Goal: Transaction & Acquisition: Purchase product/service

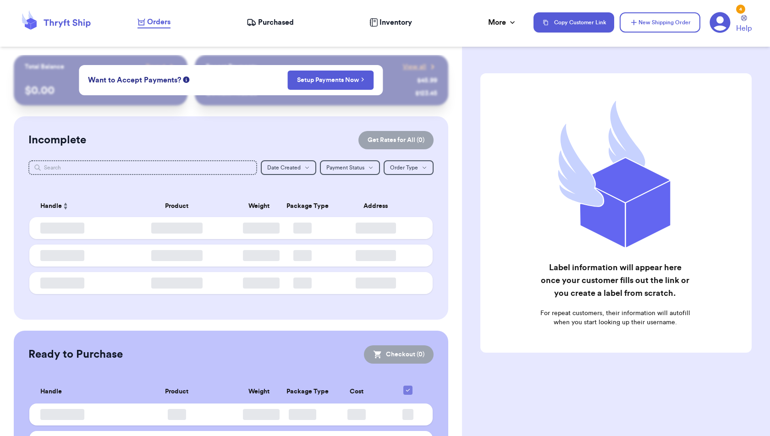
checkbox input "false"
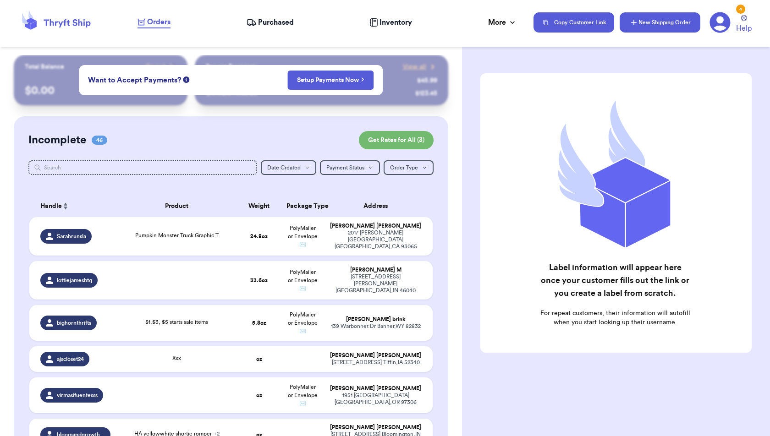
click at [641, 25] on button "New Shipping Order" at bounding box center [659, 22] width 81 height 20
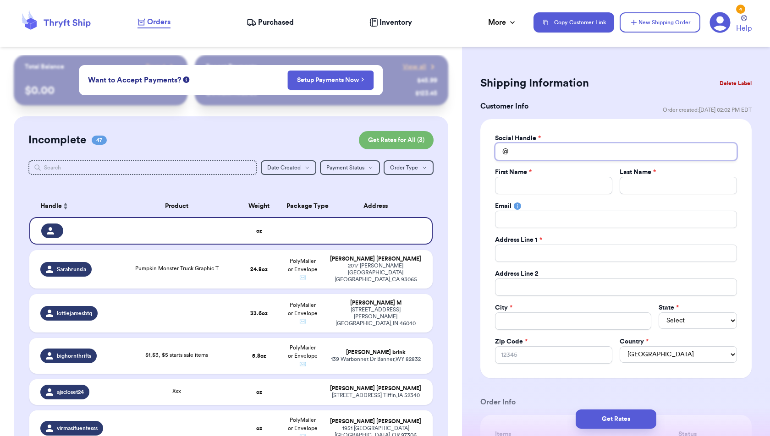
click at [552, 150] on input "Total Amount Paid" at bounding box center [616, 151] width 242 height 17
type input "a"
type input "ab"
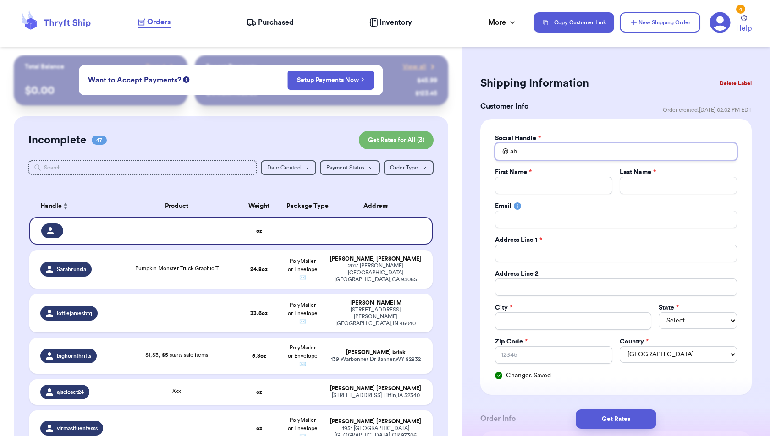
type input "abb"
type input "abby"
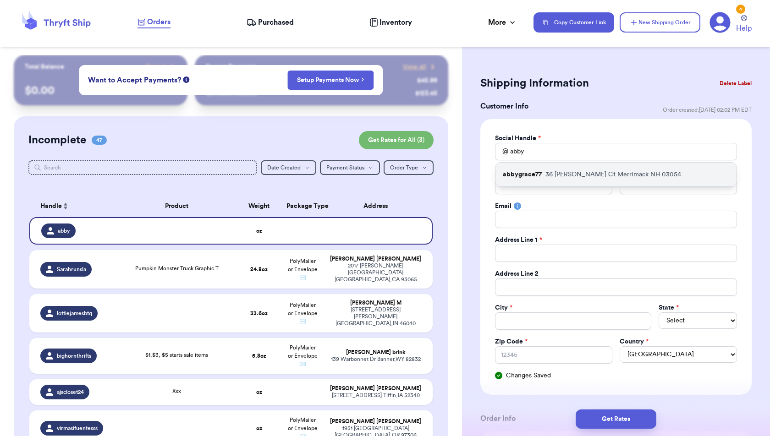
click at [569, 176] on p "[STREET_ADDRESS][PERSON_NAME]" at bounding box center [613, 174] width 136 height 9
type input "abbygrace77"
type input "Abby"
type input "[PERSON_NAME]"
type input "[EMAIL_ADDRESS][DOMAIN_NAME]"
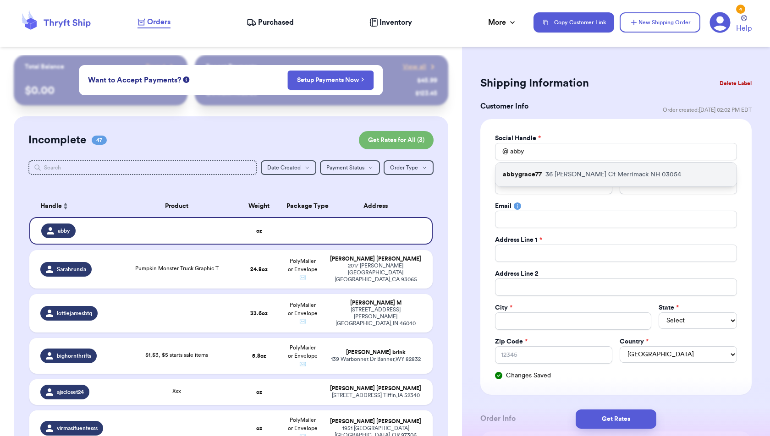
type input "36 [PERSON_NAME] Ct"
type input "Merrimack"
select select "NH"
type input "03054"
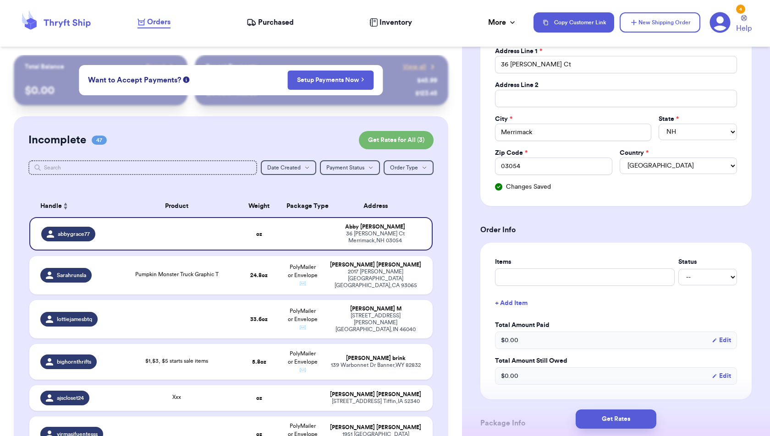
scroll to position [195, 0]
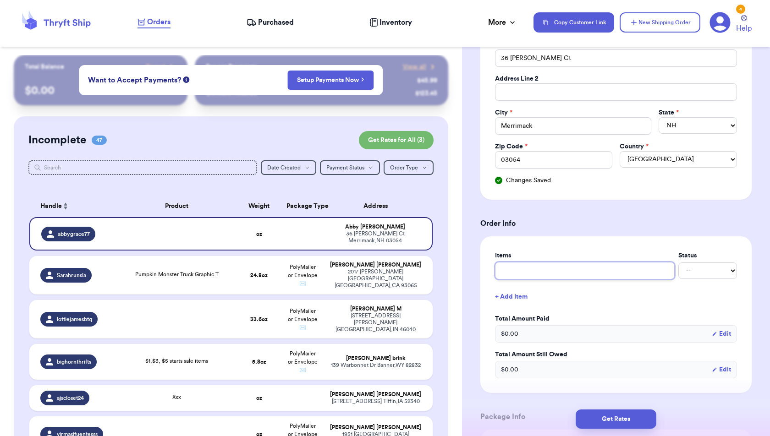
click at [616, 270] on input "text" at bounding box center [585, 270] width 180 height 17
type input "R"
type input "Re"
type input "Red"
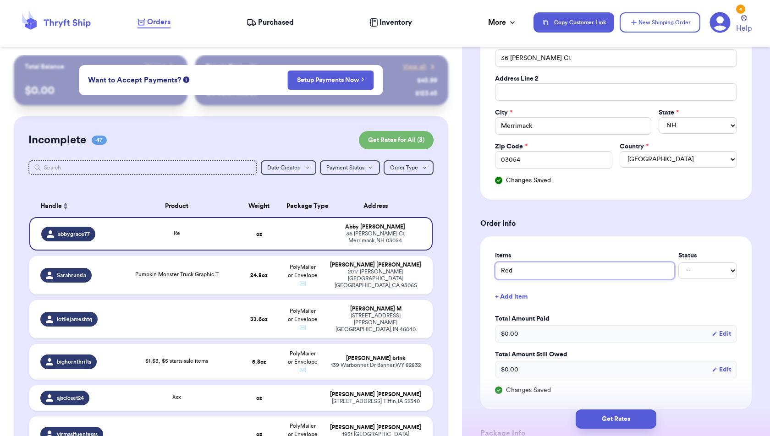
type input "Red S"
type input "Red St"
type input "Red Str"
type input "Red Stri"
type input "Red Strip"
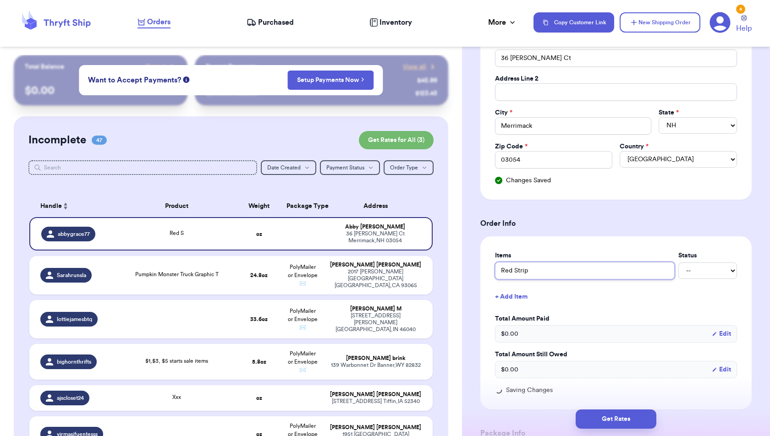
type input "Red Stripe"
type input "Red Striped"
type input "Red Striped O"
type input "Red Striped Os"
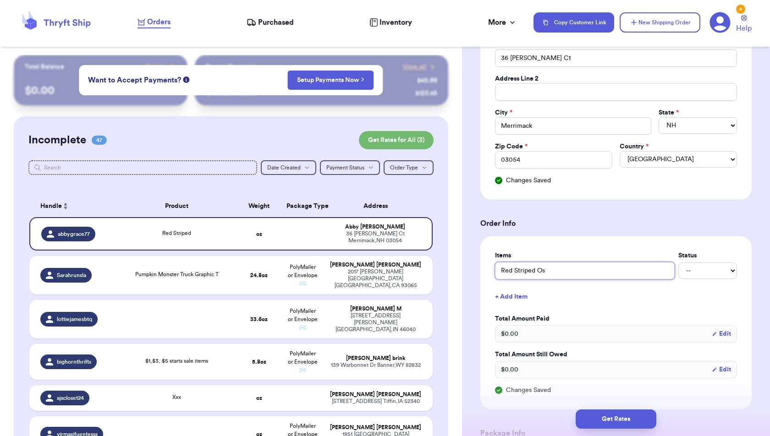
type input "Red Striped Osh"
type input "Red Striped OshK"
type input "Red Striped OshKo"
type input "Red Striped OshKos"
type input "Red Striped OshKosh"
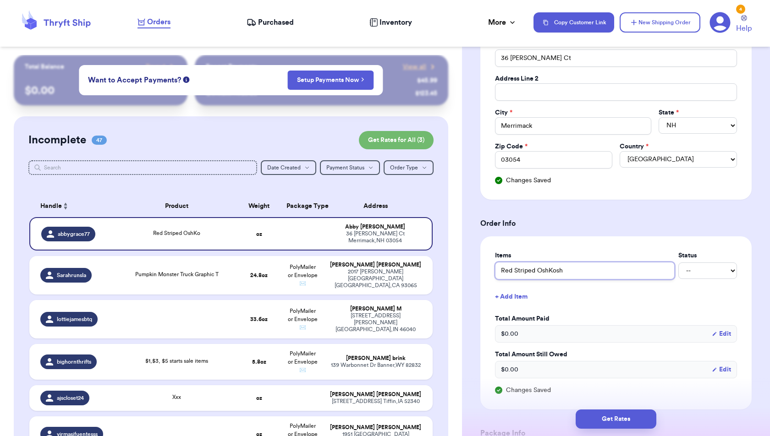
type input "Red Striped OshKosh"
type input "Red Striped OshKosh O"
type input "Red Striped OshKosh Ov"
type input "Red Striped OshKosh Ove"
type input "Red Striped OshKosh Over"
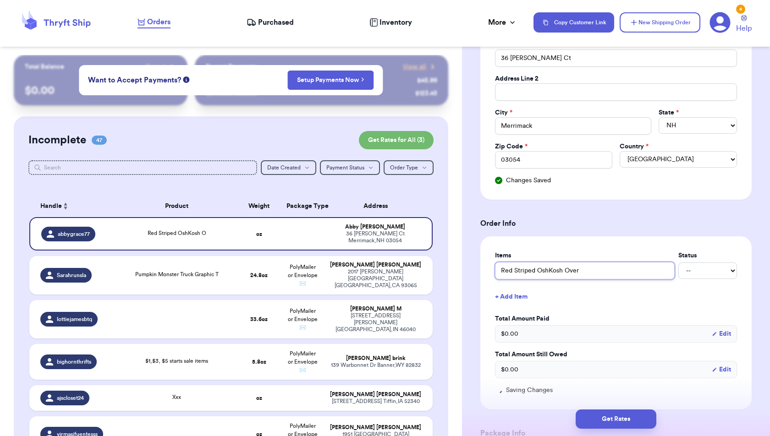
type input "Red Striped OshKosh Overa"
type input "Red Striped OshKosh Overal"
type input "Red Striped OshKosh Overall"
type input "Red Striped OshKosh Overalls"
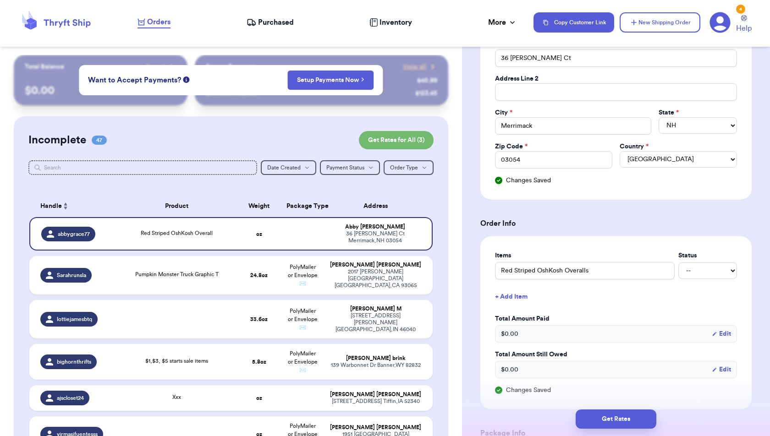
click at [526, 292] on button "+ Add Item" at bounding box center [615, 297] width 249 height 20
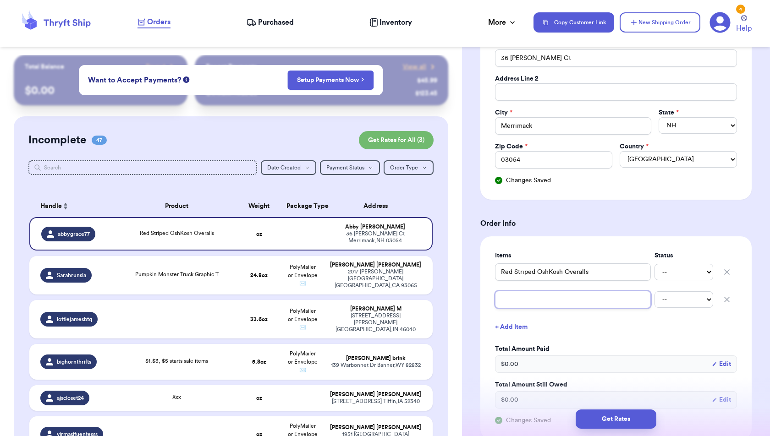
click at [526, 296] on input "text" at bounding box center [573, 299] width 156 height 17
type input "R"
type input "RL"
type input "RL P"
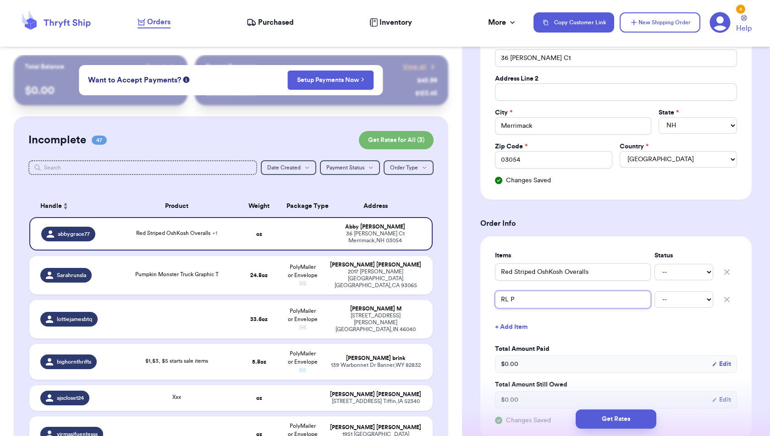
type input "RL Pl"
type input "[PERSON_NAME]"
type input "RL Plai"
type input "RL Plaid"
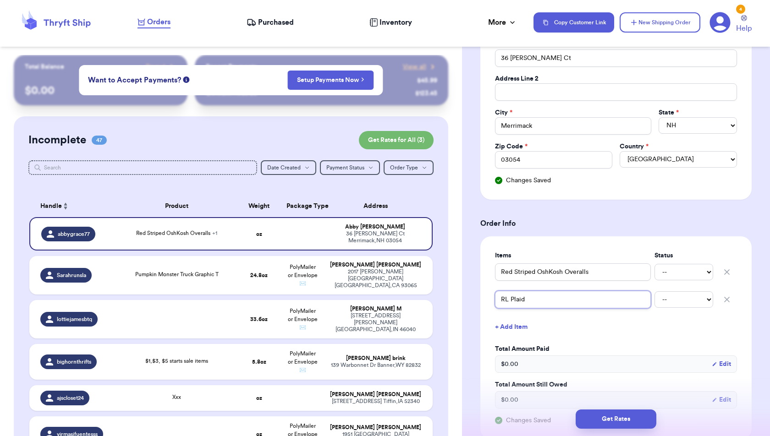
type input "RL Plaid O"
type input "RL Plaid Ox"
type input "RL Plaid Oxf"
type input "RL Plaid Oxfo"
type input "RL Plaid Oxfor"
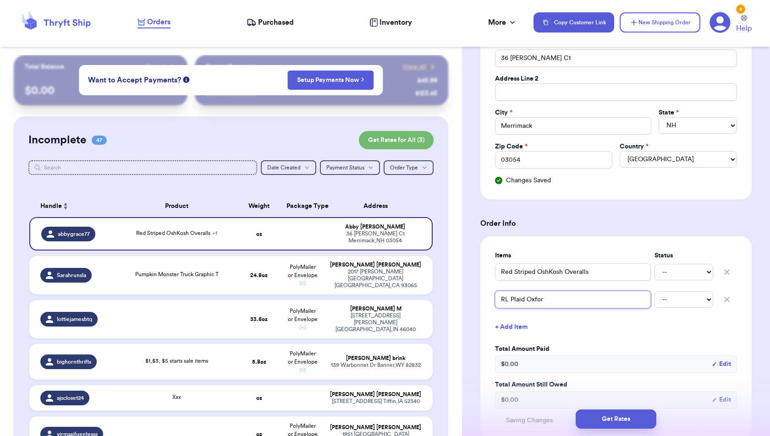
type input "RL Plaid Oxford"
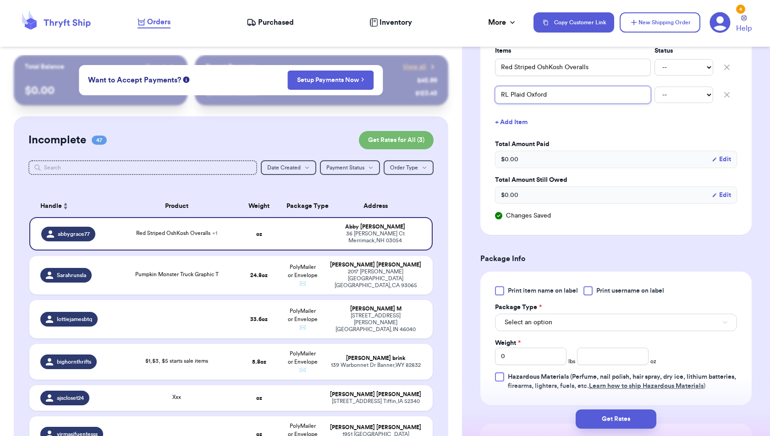
scroll to position [413, 0]
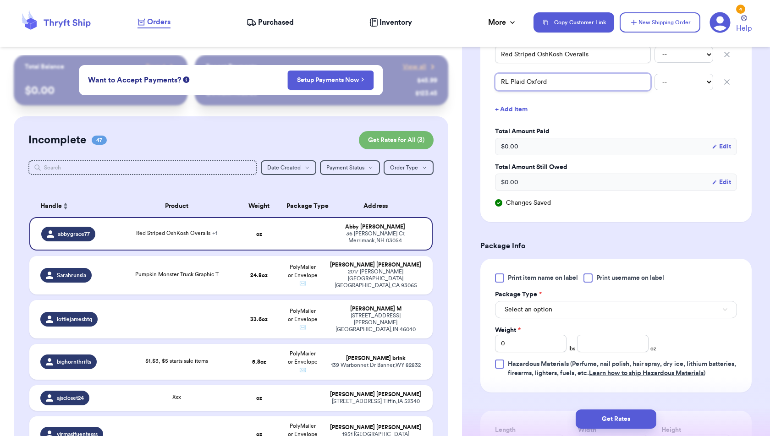
type input "RL Plaid Oxford"
click at [612, 306] on button "Select an option" at bounding box center [616, 309] width 242 height 17
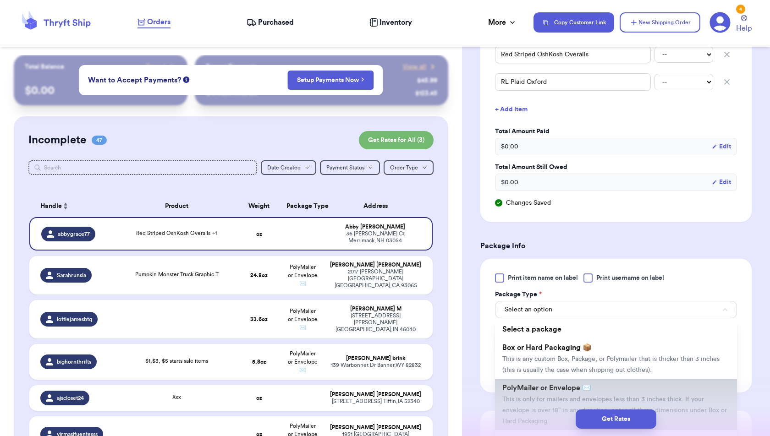
click at [608, 382] on li "PolyMailer or Envelope ✉️ This is only for mailers and envelopes less than 3 in…" at bounding box center [616, 404] width 242 height 51
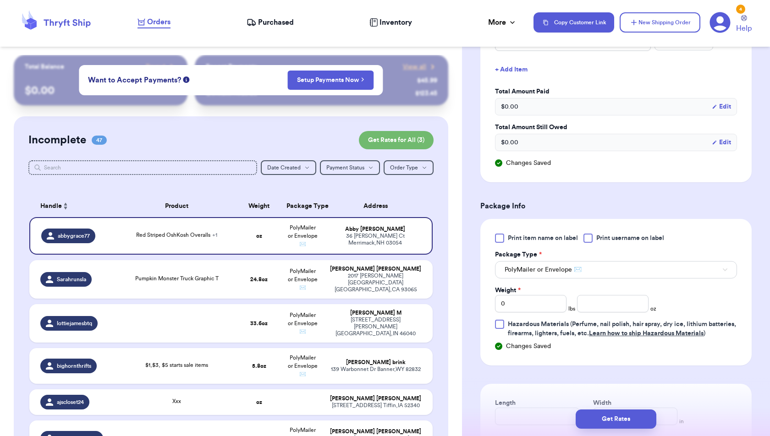
scroll to position [457, 0]
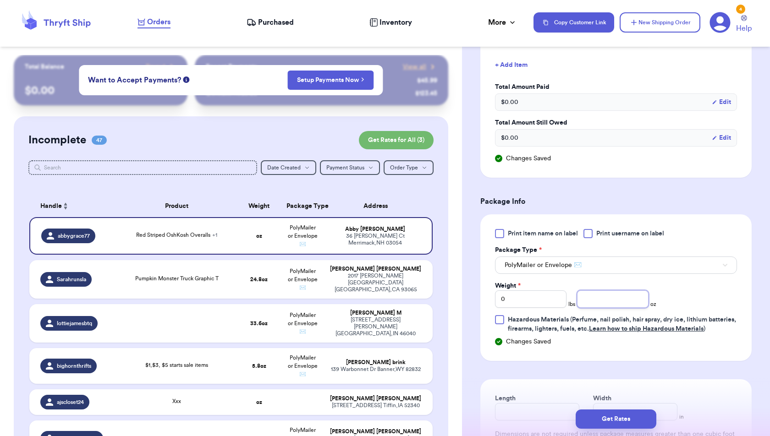
click at [599, 298] on input "number" at bounding box center [612, 298] width 71 height 17
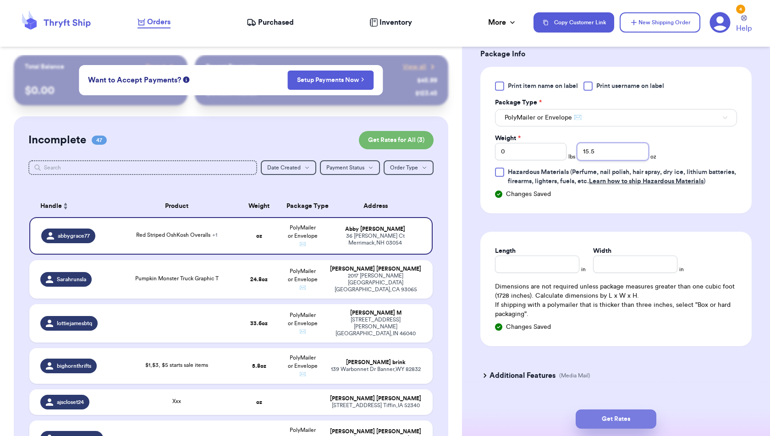
type input "15.5"
click at [634, 419] on button "Get Rates" at bounding box center [615, 419] width 81 height 19
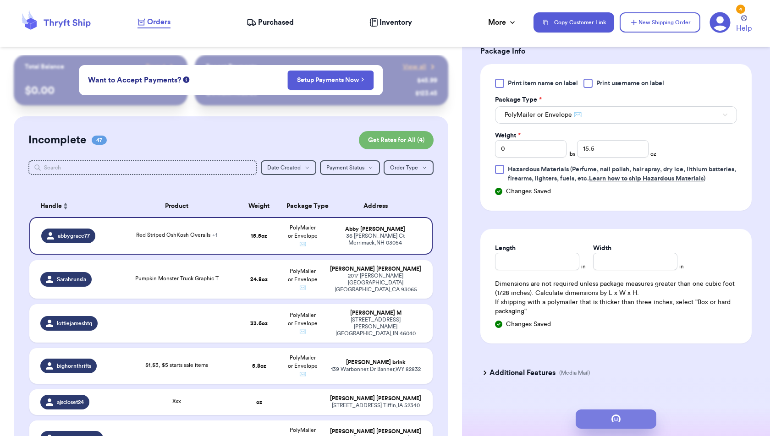
scroll to position [0, 0]
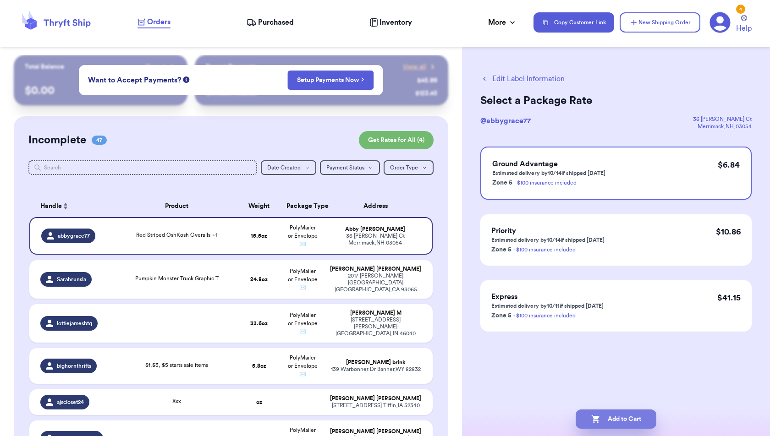
click at [634, 420] on button "Add to Cart" at bounding box center [615, 419] width 81 height 19
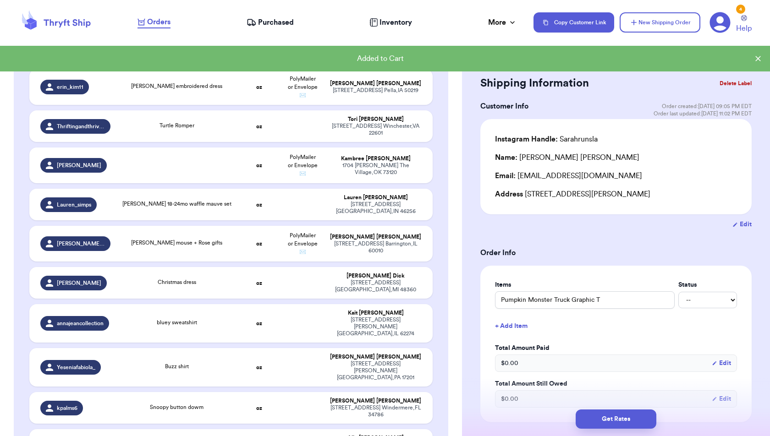
scroll to position [1746, 0]
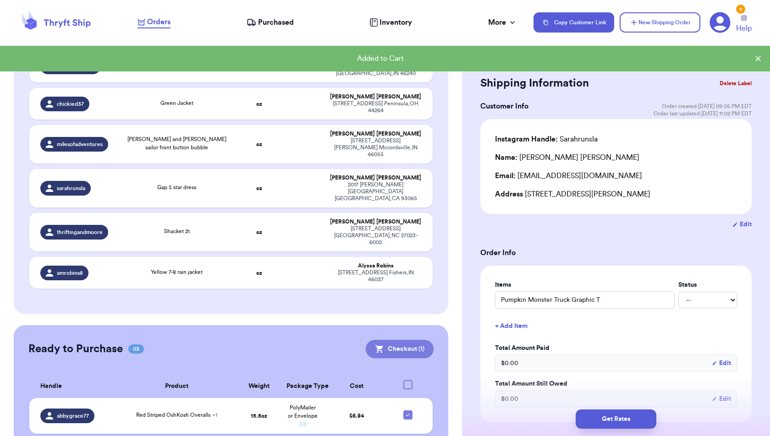
click at [424, 340] on button "Checkout ( 1 )" at bounding box center [400, 349] width 68 height 18
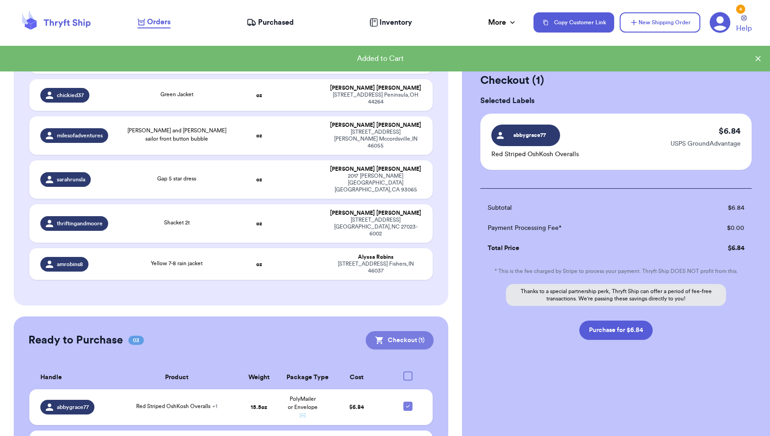
scroll to position [1745, 0]
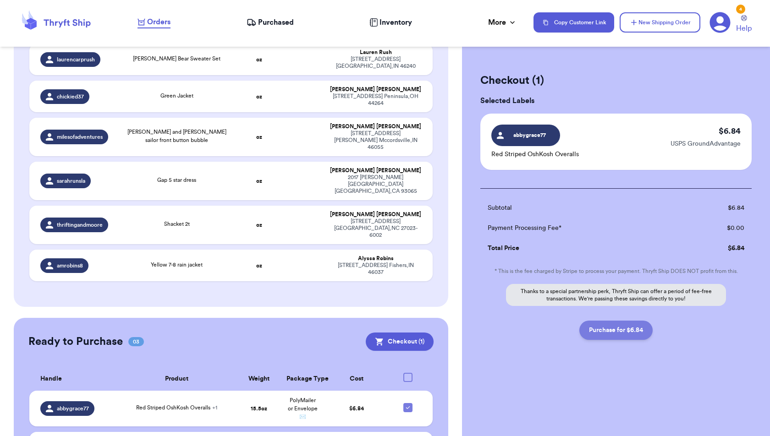
click at [606, 330] on button "Purchase for $6.84" at bounding box center [615, 330] width 73 height 19
checkbox input "false"
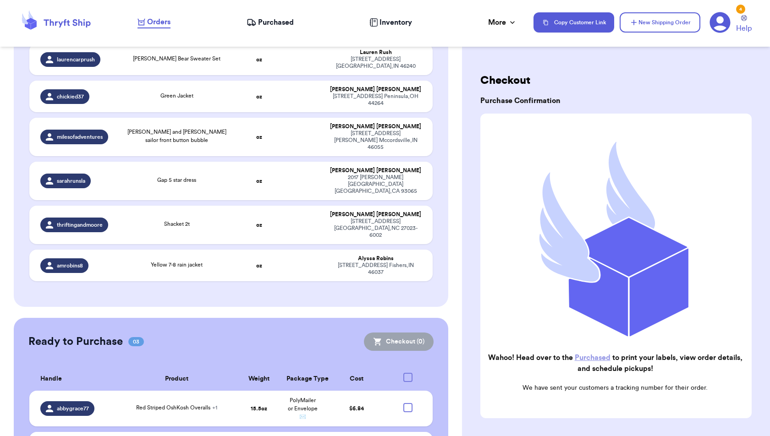
scroll to position [1704, 0]
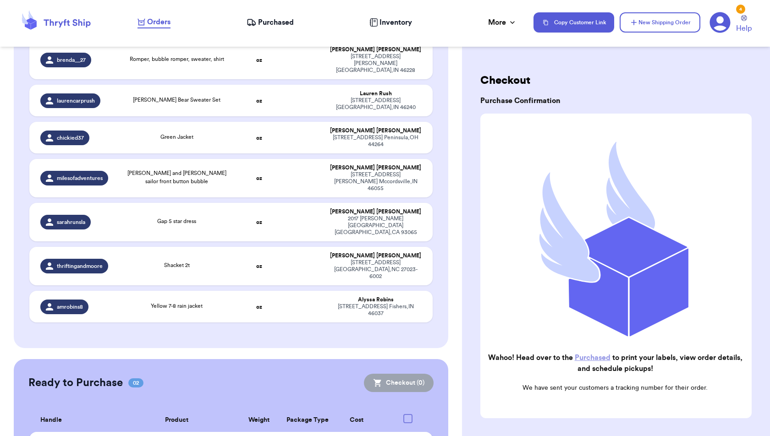
click at [265, 25] on span "Purchased" at bounding box center [276, 22] width 36 height 11
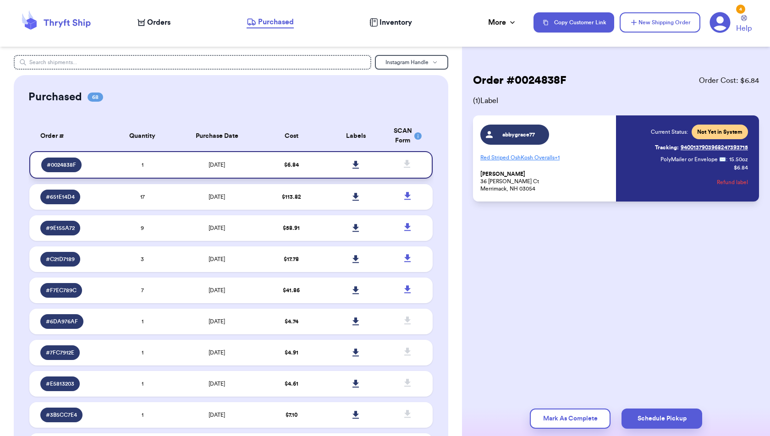
click at [352, 165] on icon at bounding box center [355, 165] width 7 height 8
